Goal: Information Seeking & Learning: Learn about a topic

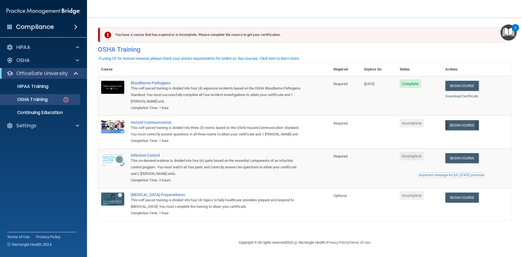
click at [472, 128] on link "Begin Course" at bounding box center [462, 125] width 33 height 10
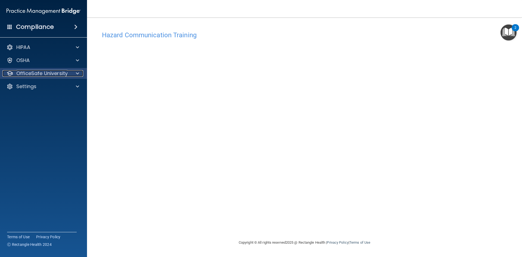
click at [48, 73] on p "OfficeSafe University" at bounding box center [41, 73] width 51 height 7
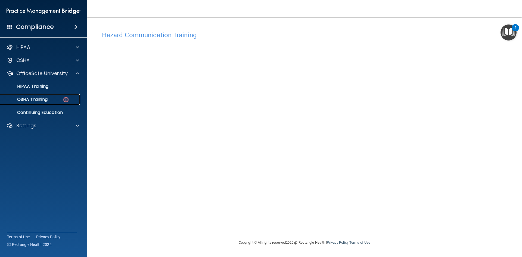
click at [41, 100] on p "OSHA Training" at bounding box center [26, 99] width 44 height 5
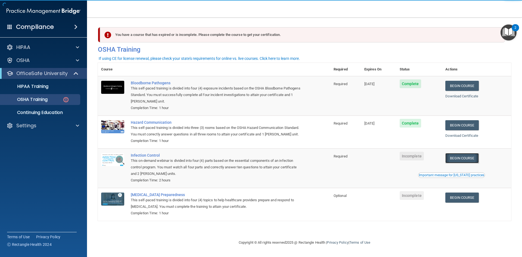
click at [472, 160] on link "Begin Course" at bounding box center [462, 158] width 33 height 10
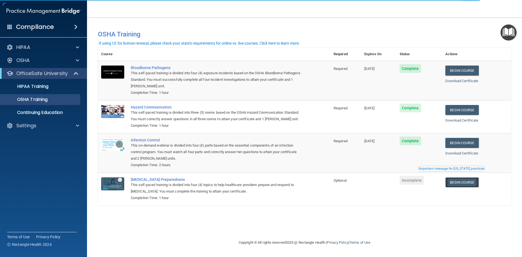
click at [468, 184] on link "Begin Course" at bounding box center [462, 182] width 33 height 10
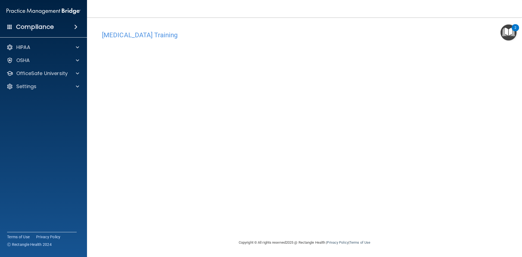
click at [411, 165] on div "[MEDICAL_DATA] Training This course doesn’t expire until . Are you sure you wan…" at bounding box center [305, 133] width 414 height 211
click at [37, 71] on p "OfficeSafe University" at bounding box center [41, 73] width 51 height 7
click at [35, 97] on p "OSHA Training" at bounding box center [26, 99] width 44 height 5
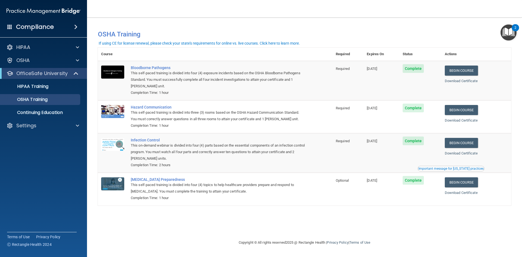
click at [391, 205] on td "[DATE]" at bounding box center [382, 189] width 36 height 33
click at [37, 87] on p "HIPAA Training" at bounding box center [26, 86] width 45 height 5
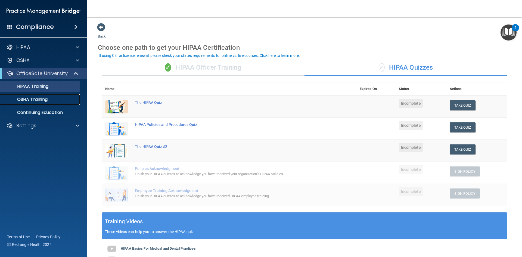
click at [37, 102] on p "OSHA Training" at bounding box center [26, 99] width 44 height 5
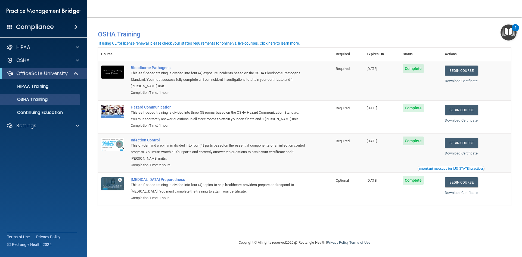
click at [395, 214] on div "You have a course that has expired or is incomplete. Please complete the course…" at bounding box center [305, 128] width 414 height 211
